Goal: Task Accomplishment & Management: Complete application form

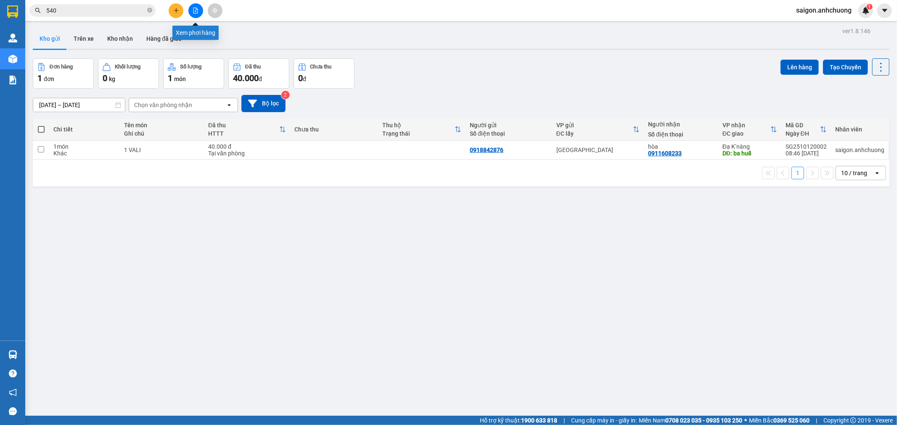
click at [190, 8] on button at bounding box center [195, 10] width 15 height 15
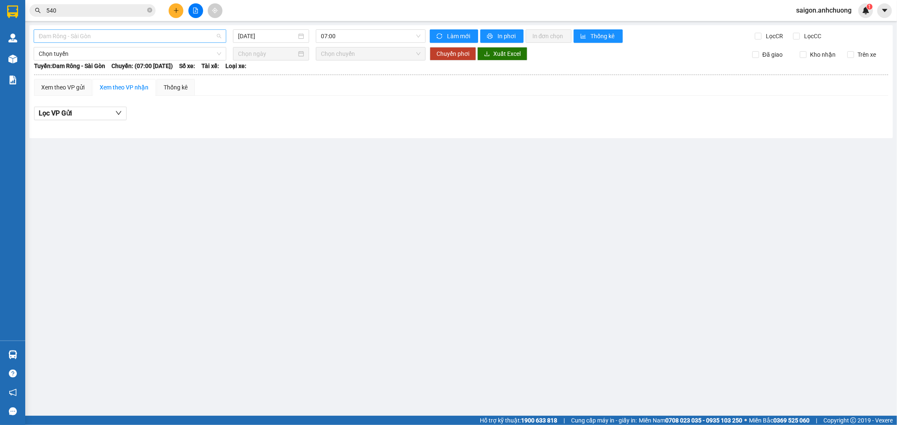
click at [98, 32] on span "Đam Rông - Sài Gòn" at bounding box center [130, 36] width 182 height 13
click at [70, 79] on div "Sài Gòn - [GEOGRAPHIC_DATA]" at bounding box center [130, 79] width 182 height 9
type input "[DATE]"
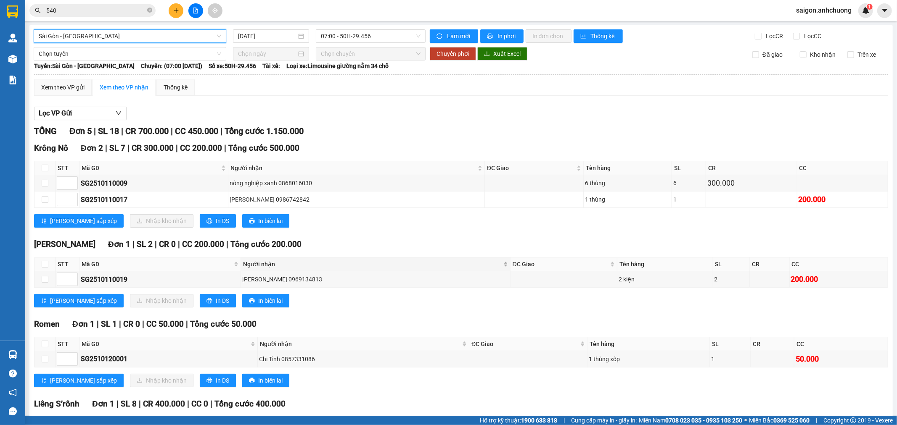
scroll to position [47, 0]
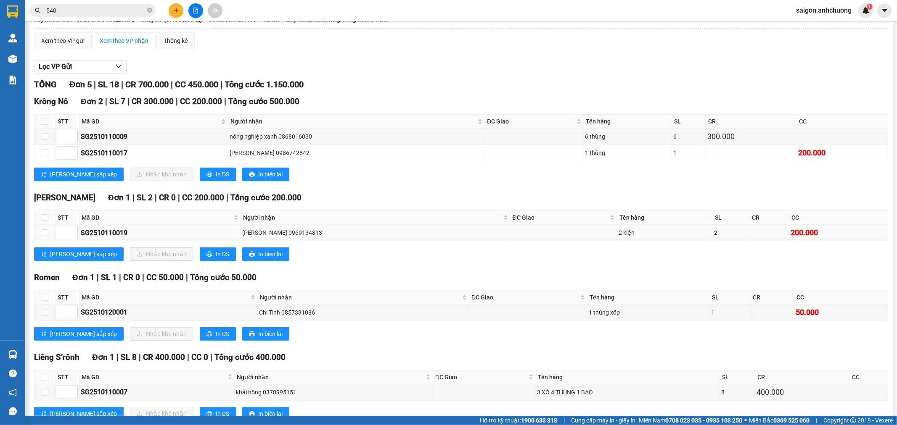
click at [285, 240] on td "[PERSON_NAME] 0969134813" at bounding box center [375, 233] width 269 height 16
click at [310, 263] on div "Đạ Tong Đơn 1 | SL 2 | CR 0 | CC 200.000 | Tổng cước 200.000 STT Mã GD Người nh…" at bounding box center [461, 230] width 854 height 76
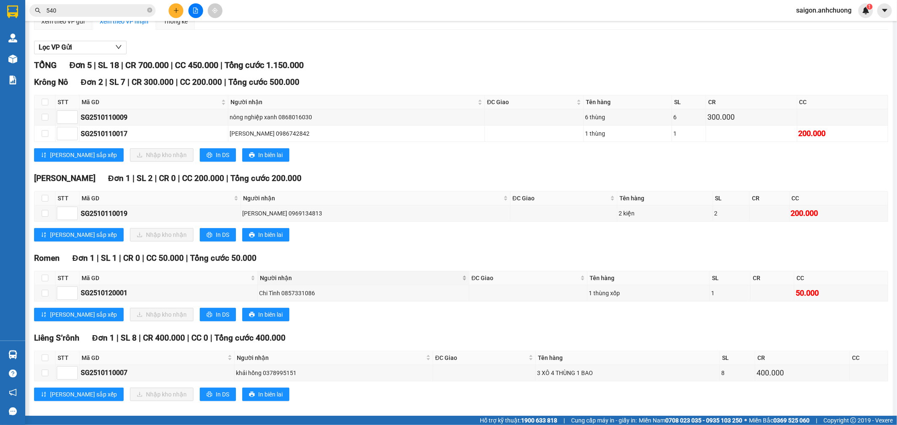
scroll to position [76, 0]
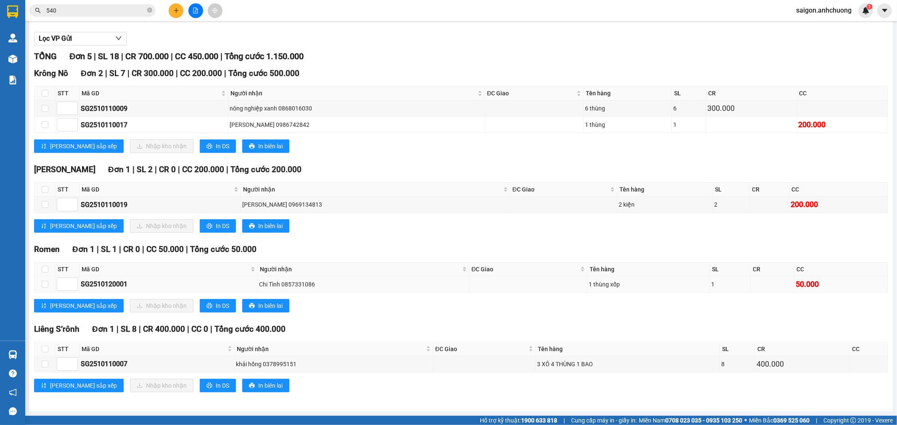
click at [288, 286] on div "Chi Tình 0857331086" at bounding box center [363, 284] width 209 height 9
click at [322, 281] on div "Chi Tình 0857331086" at bounding box center [363, 284] width 209 height 9
click at [179, 9] on icon "plus" at bounding box center [176, 11] width 6 height 6
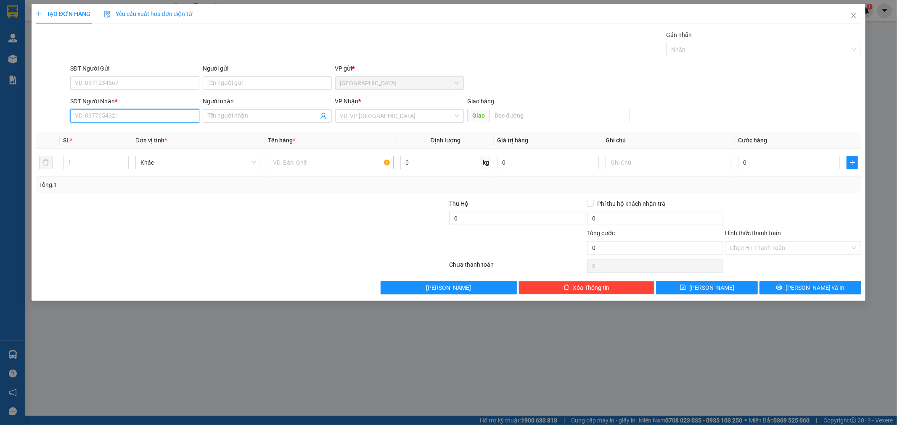
click at [134, 110] on input "SĐT Người Nhận *" at bounding box center [134, 115] width 129 height 13
click at [141, 134] on div "0978794081 - ra bin" at bounding box center [134, 132] width 119 height 9
type input "0978794081"
type input "ra bin"
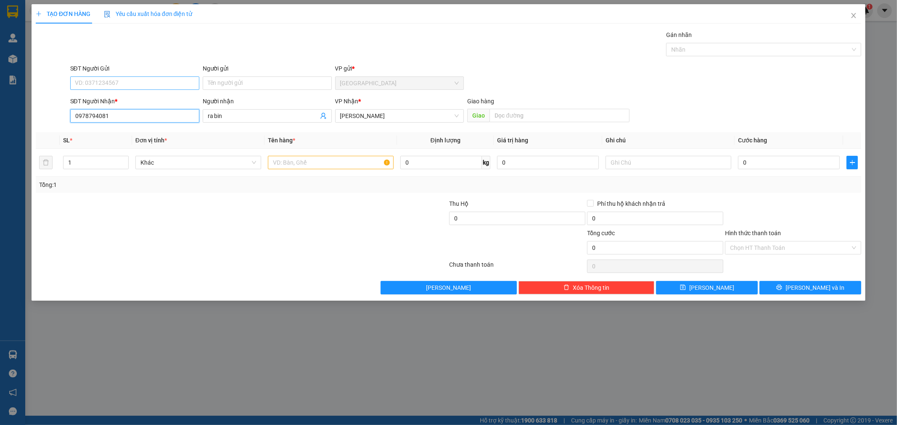
type input "0978794081"
click at [146, 82] on input "SĐT Người Gửi" at bounding box center [134, 83] width 129 height 13
click at [118, 114] on div "0943468435 - thoại" at bounding box center [134, 113] width 119 height 9
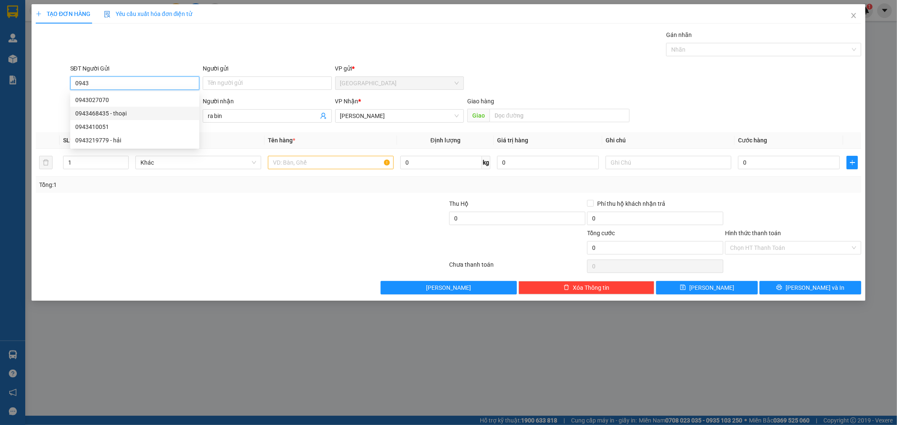
type input "0943468435"
type input "thoại"
type input "0943468435"
click at [366, 165] on input "text" at bounding box center [331, 162] width 126 height 13
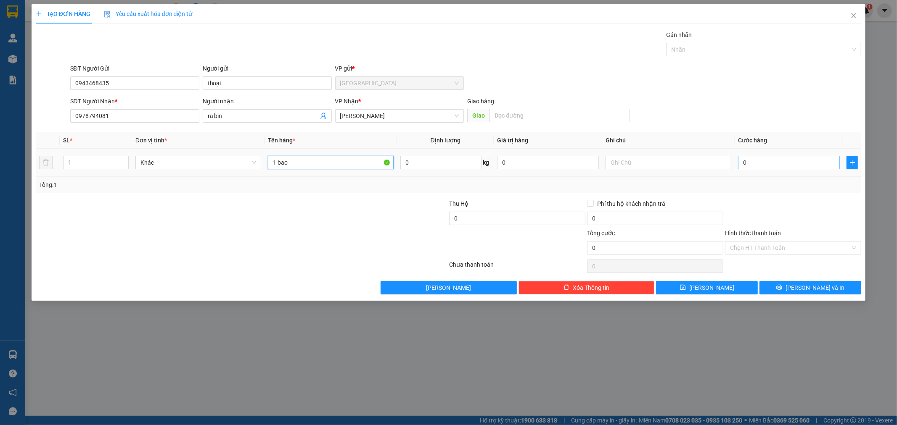
type input "1 bao"
click at [797, 158] on input "0" at bounding box center [789, 162] width 102 height 13
type input "5"
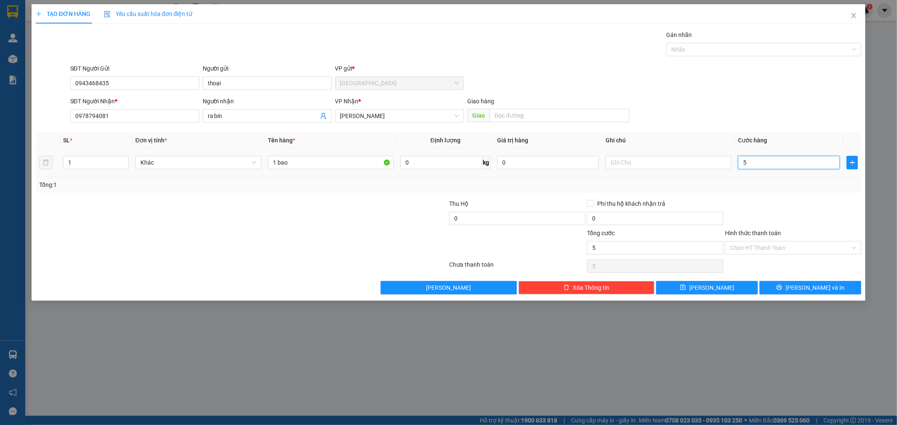
type input "50"
click at [787, 123] on div "SĐT Người Nhận * 0978794081 Người nhận ra bin VP Nhận * [PERSON_NAME] hàng Giao" at bounding box center [466, 111] width 795 height 29
type input "50.000"
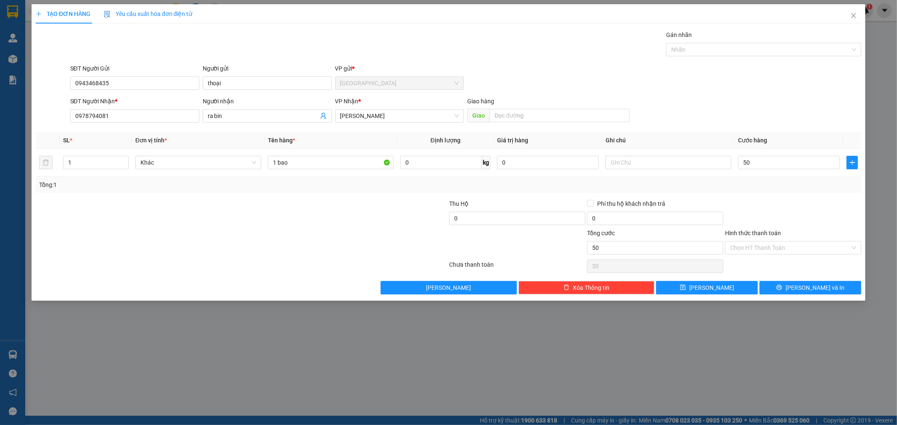
type input "50.000"
click at [805, 293] on button "[PERSON_NAME] và In" at bounding box center [810, 287] width 102 height 13
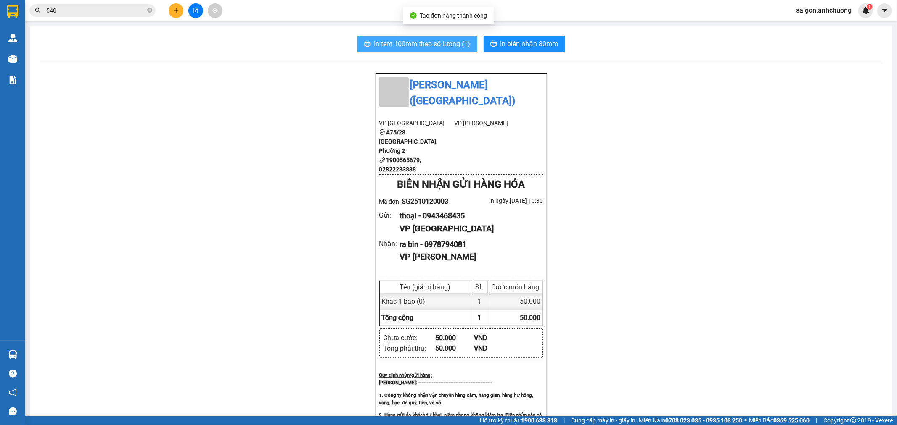
click at [433, 42] on span "In tem 100mm theo số lượng (1)" at bounding box center [422, 44] width 96 height 11
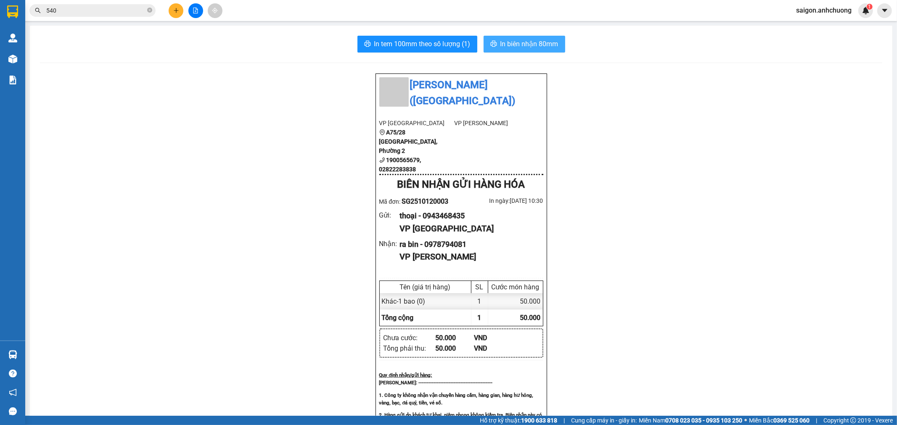
click at [536, 42] on span "In biên nhận 80mm" at bounding box center [529, 44] width 58 height 11
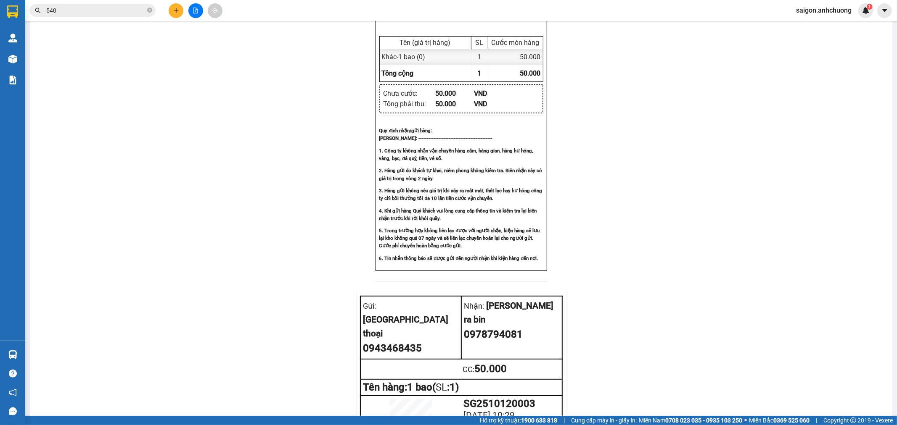
scroll to position [300, 0]
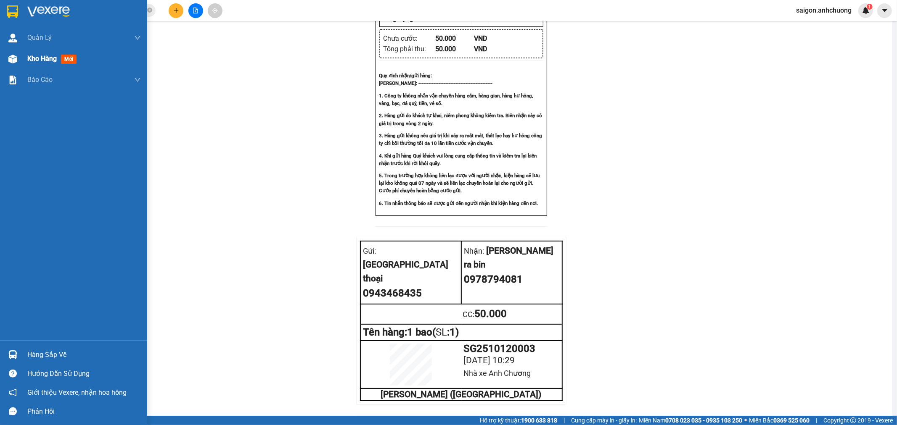
click at [44, 62] on span "Kho hàng" at bounding box center [41, 59] width 29 height 8
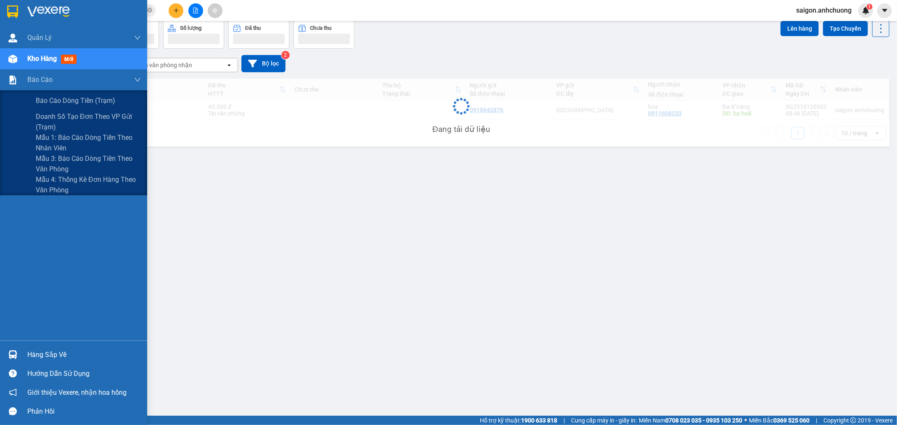
scroll to position [39, 0]
